Goal: Task Accomplishment & Management: Use online tool/utility

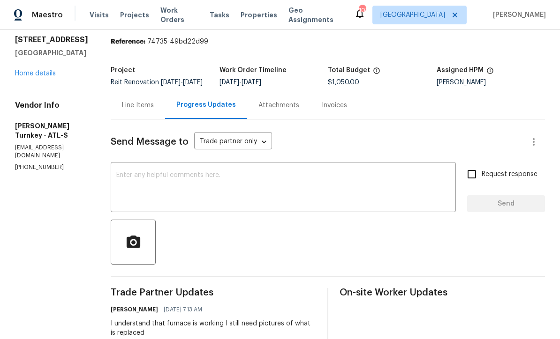
scroll to position [25, 0]
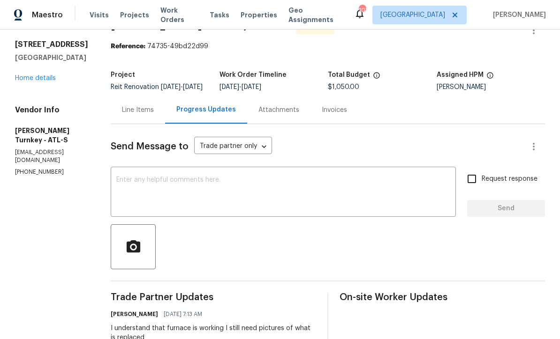
click at [130, 115] on div "Line Items" at bounding box center [138, 109] width 32 height 9
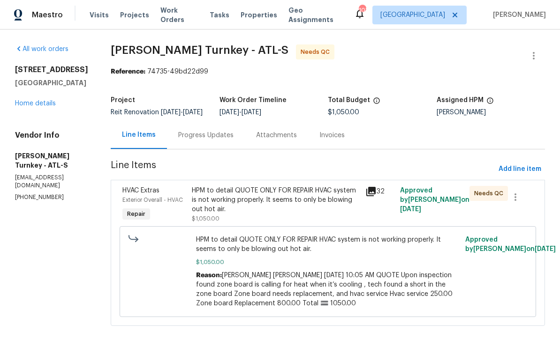
click at [226, 204] on div "HPM to detail QUOTE ONLY FOR REPAIR HVAC system is not working properly. It see…" at bounding box center [276, 200] width 168 height 28
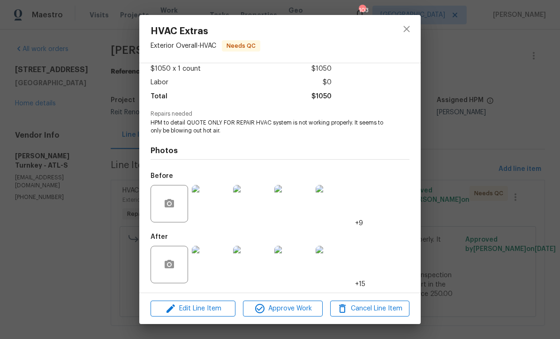
scroll to position [55, 0]
click at [210, 269] on img at bounding box center [210, 264] width 37 height 37
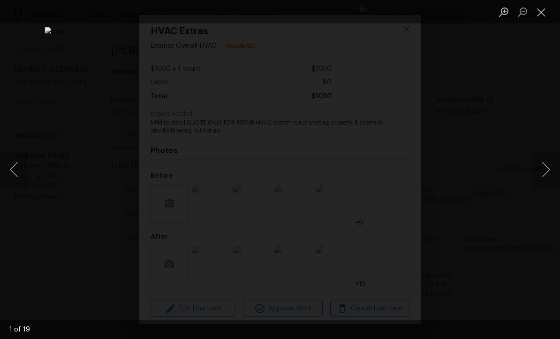
click at [549, 169] on button "Next image" at bounding box center [545, 169] width 28 height 37
click at [549, 171] on button "Next image" at bounding box center [545, 169] width 28 height 37
click at [549, 172] on button "Next image" at bounding box center [545, 169] width 28 height 37
click at [20, 174] on button "Previous image" at bounding box center [14, 169] width 28 height 37
click at [19, 177] on button "Previous image" at bounding box center [14, 169] width 28 height 37
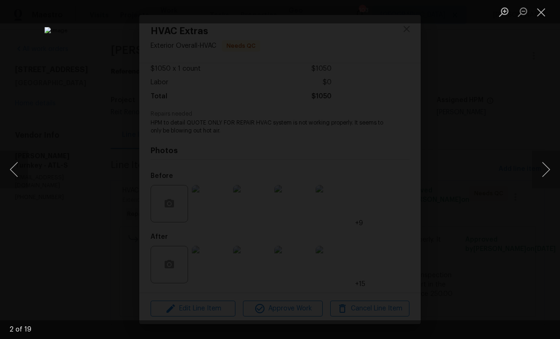
click at [546, 170] on button "Next image" at bounding box center [545, 169] width 28 height 37
click at [547, 169] on button "Next image" at bounding box center [545, 169] width 28 height 37
click at [549, 161] on button "Next image" at bounding box center [545, 169] width 28 height 37
click at [546, 171] on button "Next image" at bounding box center [545, 169] width 28 height 37
click at [546, 169] on button "Next image" at bounding box center [545, 169] width 28 height 37
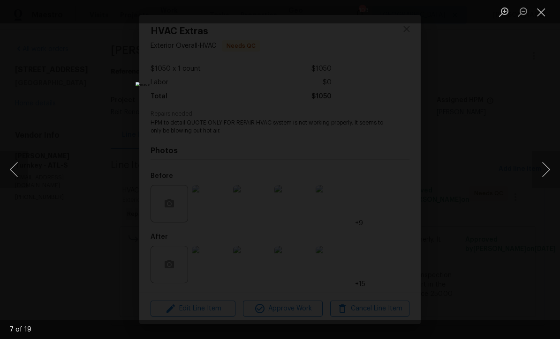
click at [549, 172] on button "Next image" at bounding box center [545, 169] width 28 height 37
click at [550, 172] on button "Next image" at bounding box center [545, 169] width 28 height 37
click at [549, 173] on button "Next image" at bounding box center [545, 169] width 28 height 37
click at [541, 12] on button "Close lightbox" at bounding box center [540, 12] width 19 height 16
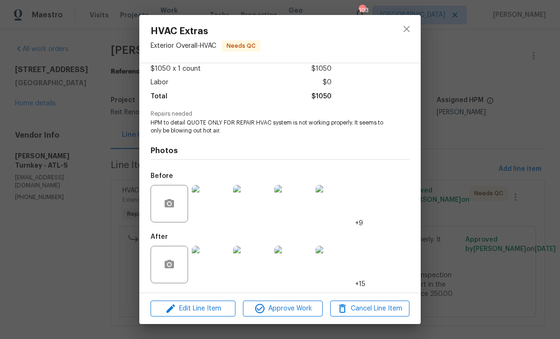
click at [209, 207] on img at bounding box center [210, 203] width 37 height 37
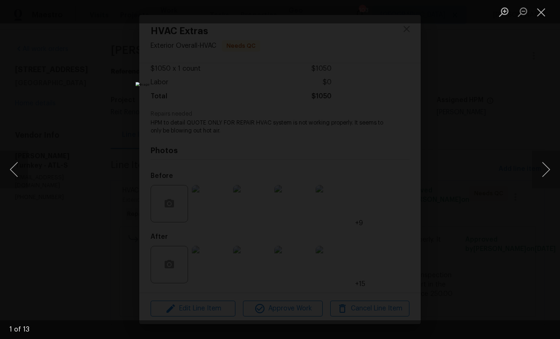
click at [538, 172] on button "Next image" at bounding box center [545, 169] width 28 height 37
click at [542, 167] on button "Next image" at bounding box center [545, 169] width 28 height 37
click at [546, 165] on button "Next image" at bounding box center [545, 169] width 28 height 37
click at [544, 165] on button "Next image" at bounding box center [545, 169] width 28 height 37
click at [546, 164] on button "Next image" at bounding box center [545, 169] width 28 height 37
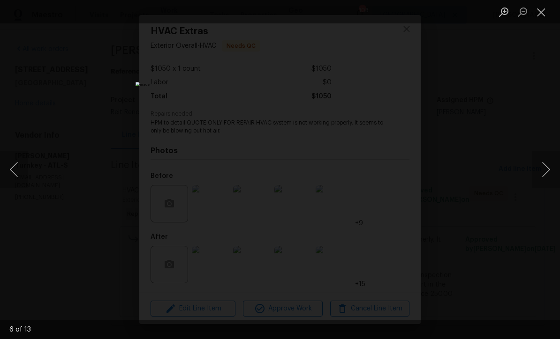
click at [546, 165] on button "Next image" at bounding box center [545, 169] width 28 height 37
click at [546, 169] on button "Next image" at bounding box center [545, 169] width 28 height 37
click at [545, 167] on button "Next image" at bounding box center [545, 169] width 28 height 37
click at [543, 166] on button "Next image" at bounding box center [545, 169] width 28 height 37
click at [546, 164] on button "Next image" at bounding box center [545, 169] width 28 height 37
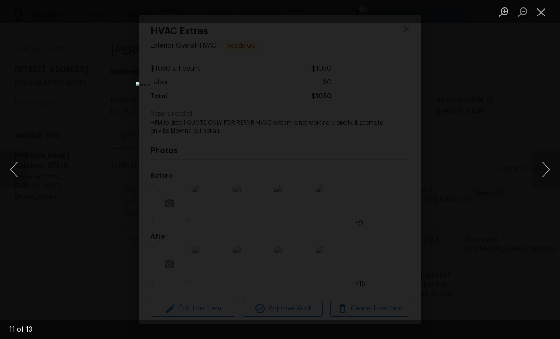
click at [544, 171] on button "Next image" at bounding box center [545, 169] width 28 height 37
click at [546, 165] on button "Next image" at bounding box center [545, 169] width 28 height 37
click at [541, 169] on button "Next image" at bounding box center [545, 169] width 28 height 37
click at [538, 6] on button "Close lightbox" at bounding box center [540, 12] width 19 height 16
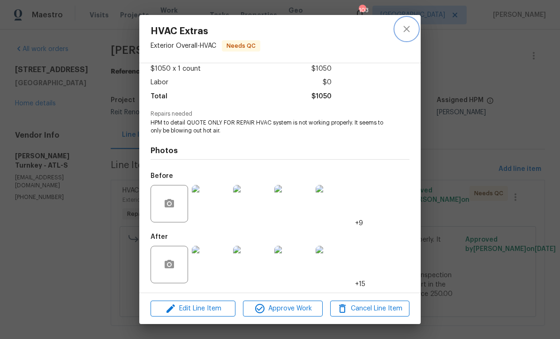
click at [406, 29] on icon "close" at bounding box center [406, 29] width 6 height 6
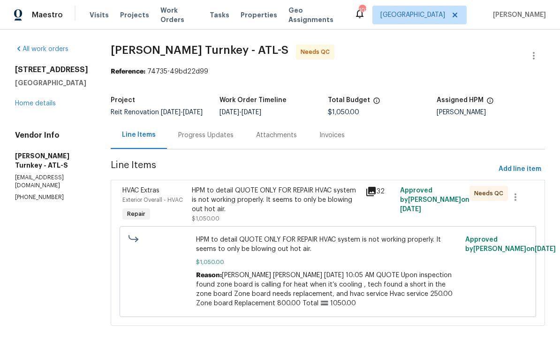
click at [190, 140] on div "Progress Updates" at bounding box center [205, 135] width 55 height 9
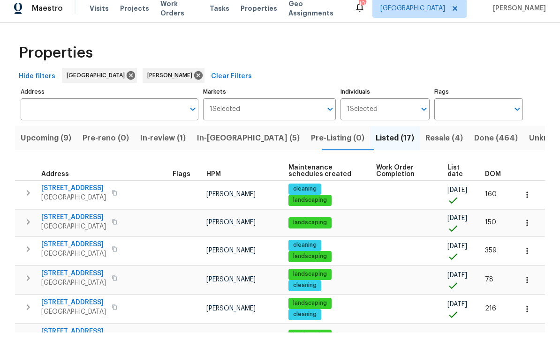
scroll to position [7, 0]
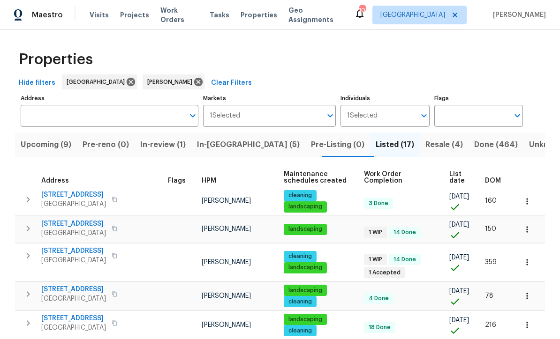
click at [60, 247] on span "[STREET_ADDRESS]" at bounding box center [73, 251] width 65 height 9
click at [528, 258] on icon "button" at bounding box center [526, 262] width 9 height 9
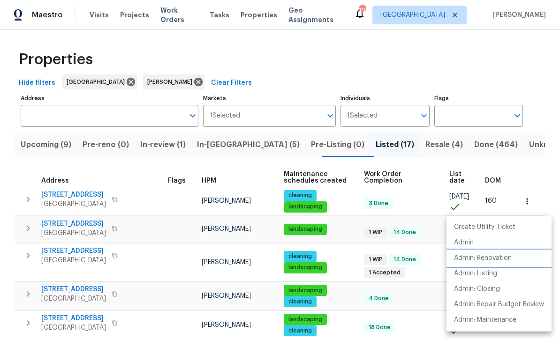
click at [500, 263] on p "Admin: Renovation" at bounding box center [483, 259] width 58 height 10
click at [224, 134] on div at bounding box center [280, 169] width 560 height 339
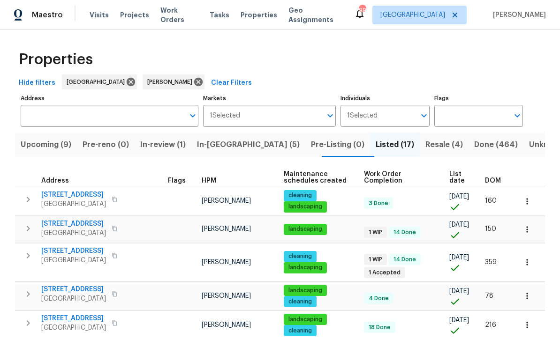
click at [229, 138] on span "In-reno (5)" at bounding box center [248, 144] width 103 height 13
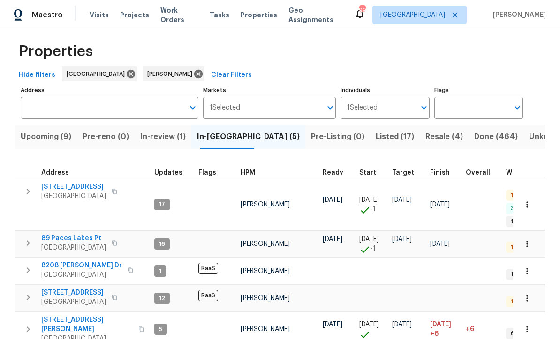
scroll to position [7, 0]
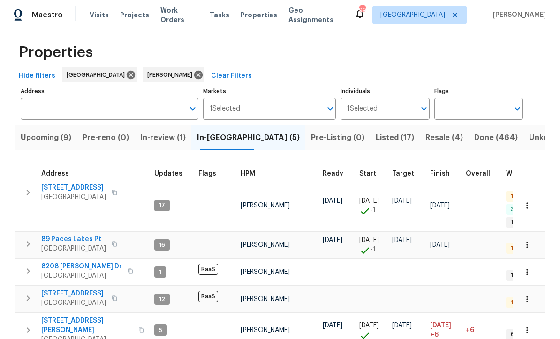
click at [72, 235] on span "89 Paces Lakes Pt" at bounding box center [73, 239] width 65 height 9
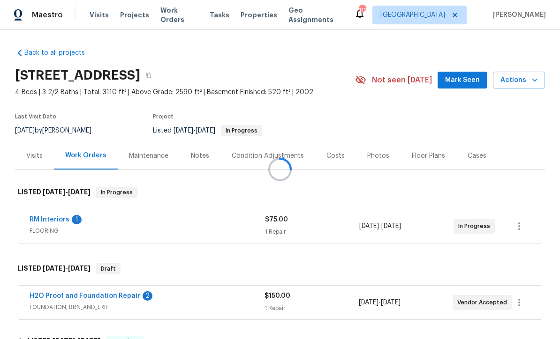
click at [72, 293] on div at bounding box center [280, 169] width 560 height 339
click at [65, 292] on div at bounding box center [280, 169] width 560 height 339
click at [66, 296] on div at bounding box center [280, 169] width 560 height 339
click at [66, 297] on link "H2O Proof and Foundation Repair" at bounding box center [85, 296] width 111 height 7
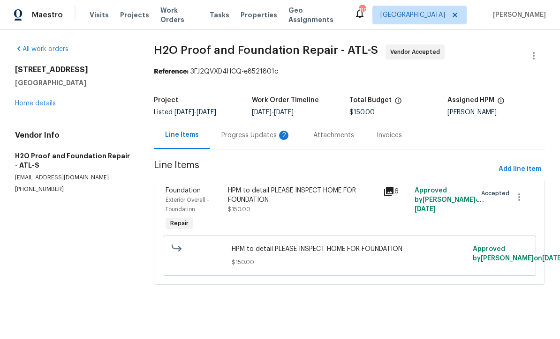
click at [241, 136] on div "Progress Updates 2" at bounding box center [255, 135] width 69 height 9
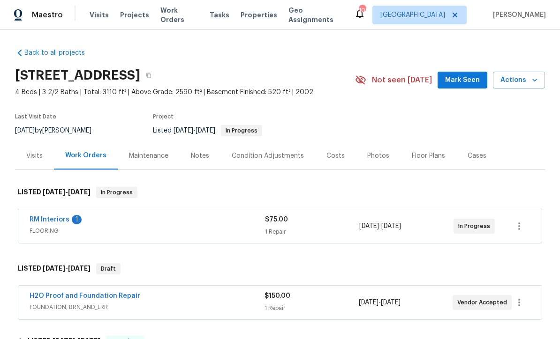
click at [95, 296] on link "H2O Proof and Foundation Repair" at bounding box center [85, 296] width 111 height 7
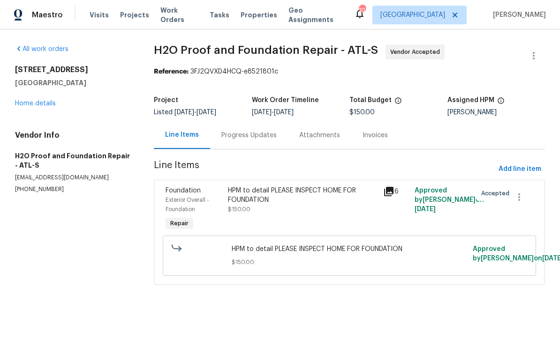
click at [321, 195] on div "HPM to detail PLEASE INSPECT HOME FOR FOUNDATION" at bounding box center [303, 195] width 150 height 19
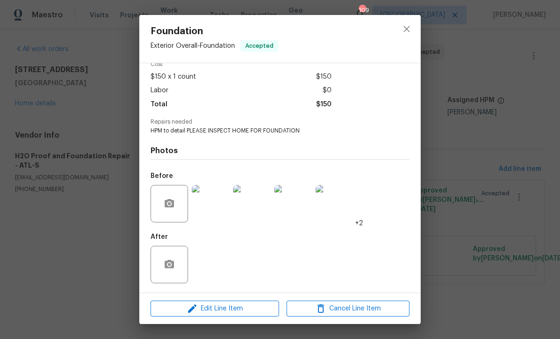
scroll to position [48, 0]
click at [217, 205] on img at bounding box center [210, 203] width 37 height 37
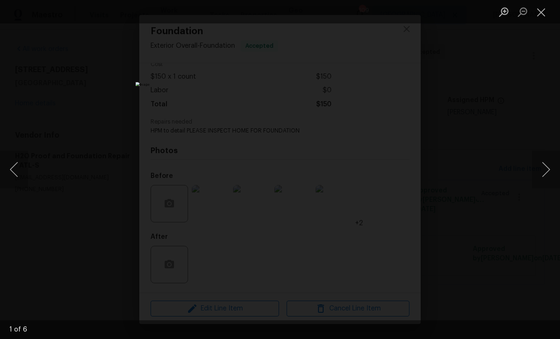
click at [549, 181] on button "Next image" at bounding box center [545, 169] width 28 height 37
click at [549, 171] on button "Next image" at bounding box center [545, 169] width 28 height 37
click at [542, 172] on button "Next image" at bounding box center [545, 169] width 28 height 37
click at [546, 172] on button "Next image" at bounding box center [545, 169] width 28 height 37
click at [542, 13] on button "Close lightbox" at bounding box center [540, 12] width 19 height 16
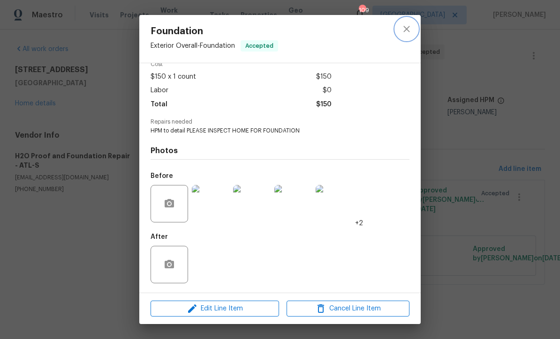
click at [405, 27] on icon "close" at bounding box center [406, 29] width 6 height 6
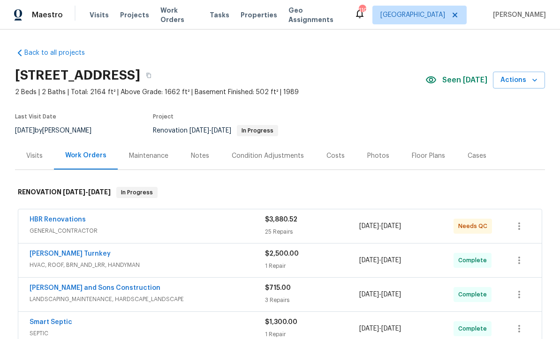
click at [53, 220] on link "HBR Renovations" at bounding box center [58, 220] width 56 height 7
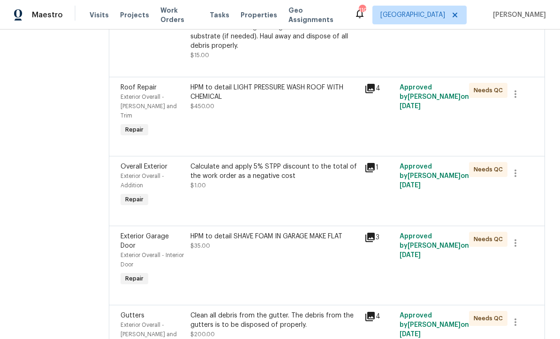
scroll to position [1884, 0]
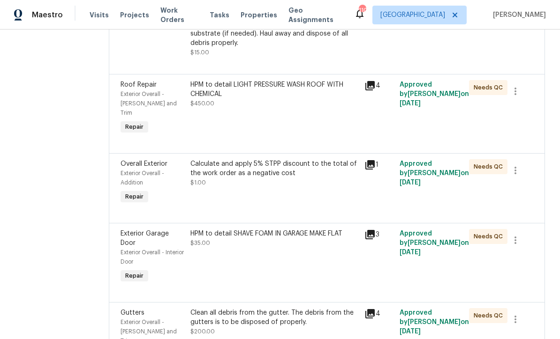
click at [219, 170] on div "Calculate and apply 5% STPP discount to the total of the work order as a negati…" at bounding box center [274, 173] width 169 height 28
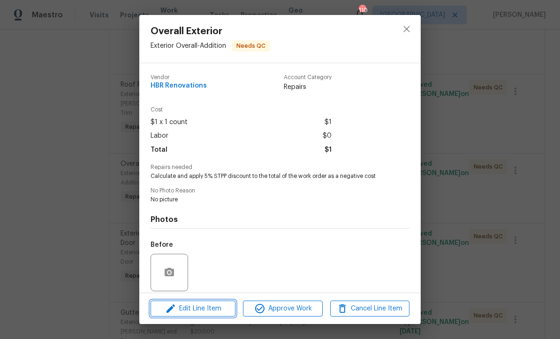
click at [183, 307] on span "Edit Line Item" at bounding box center [192, 309] width 79 height 12
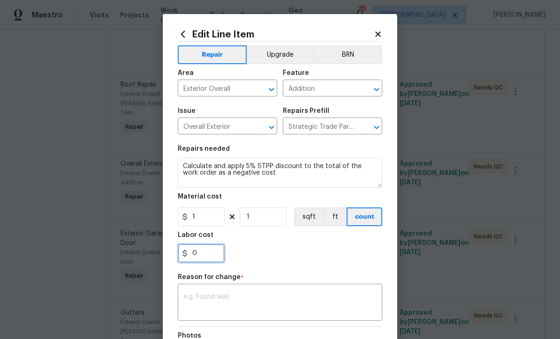
click at [202, 259] on input "0" at bounding box center [201, 253] width 47 height 19
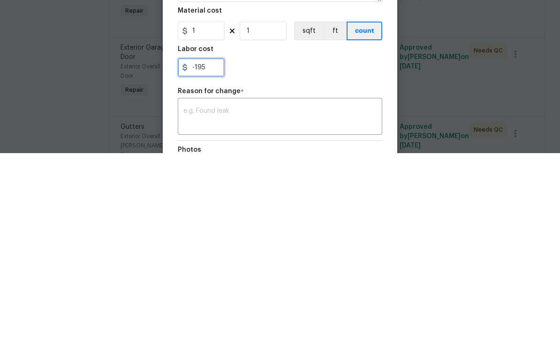
type input "-195"
click at [190, 294] on textarea at bounding box center [279, 304] width 193 height 20
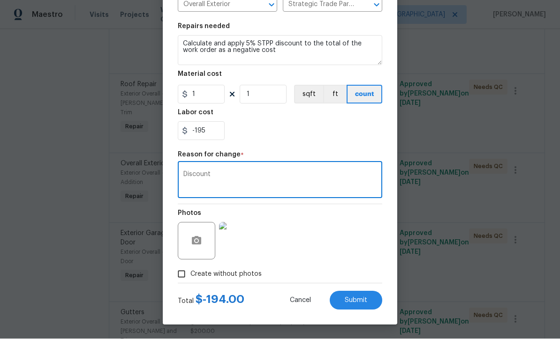
scroll to position [124, 0]
type textarea "Discount"
click at [357, 299] on span "Submit" at bounding box center [355, 301] width 22 height 7
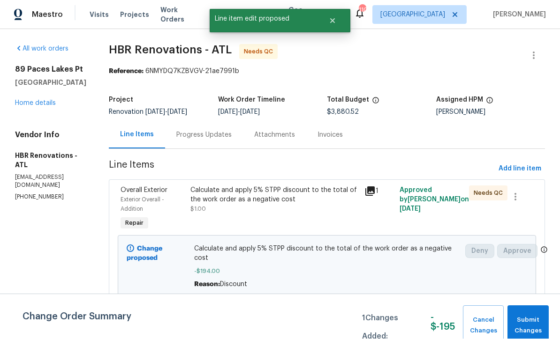
scroll to position [0, 0]
click at [529, 316] on span "Submit Changes" at bounding box center [528, 326] width 32 height 22
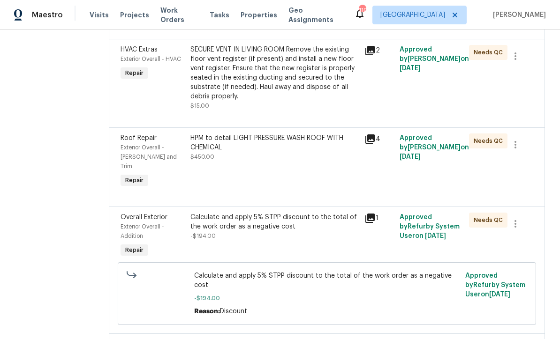
scroll to position [1840, 0]
